Goal: Information Seeking & Learning: Check status

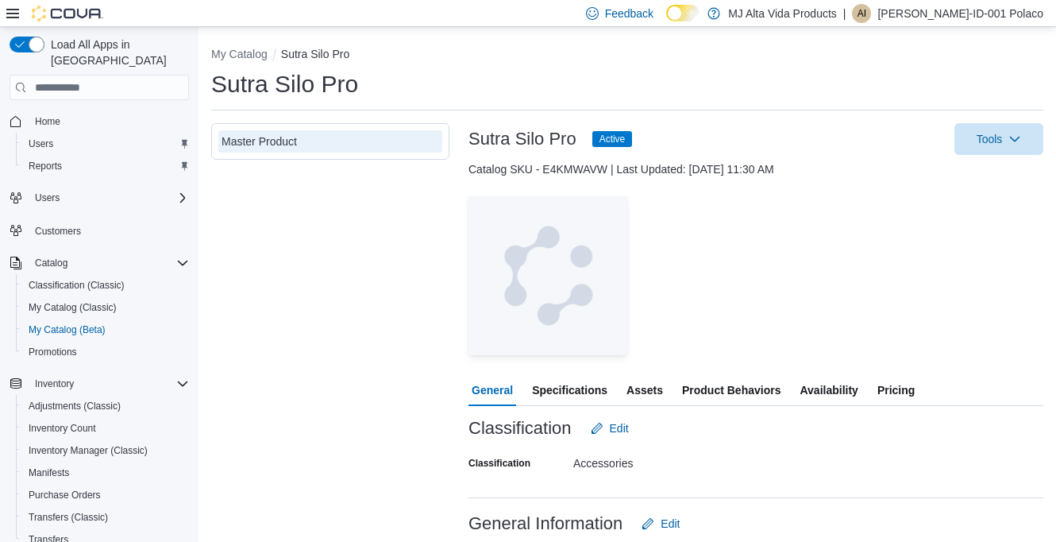
click at [898, 384] on span "Pricing" at bounding box center [896, 390] width 37 height 32
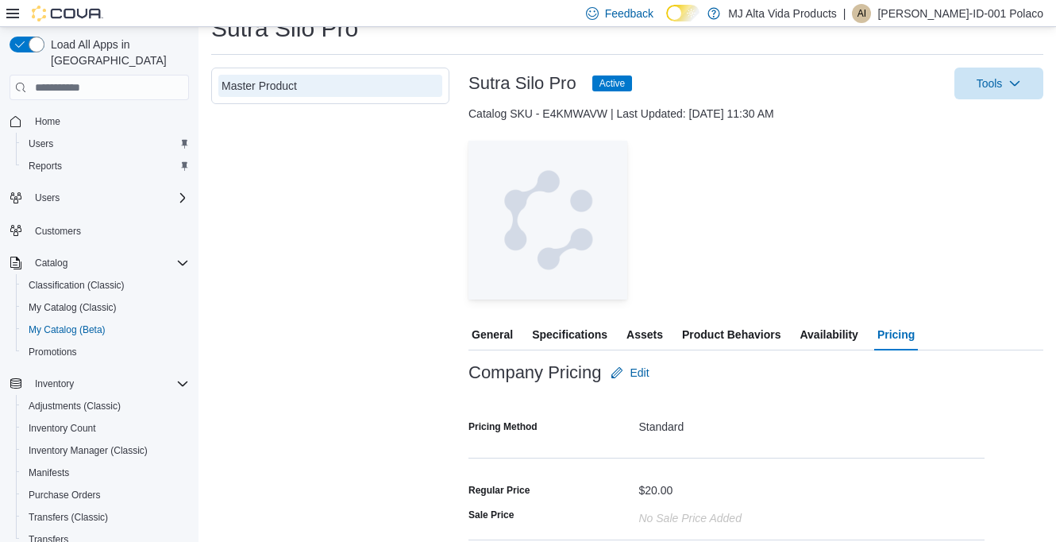
scroll to position [165, 0]
